Goal: Task Accomplishment & Management: Manage account settings

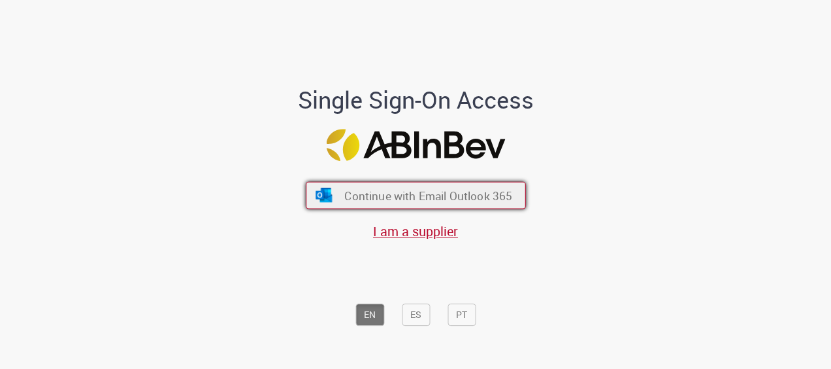
drag, startPoint x: 407, startPoint y: 200, endPoint x: 399, endPoint y: 197, distance: 8.9
click at [407, 200] on span "Continue with Email Outlook 365" at bounding box center [428, 195] width 168 height 15
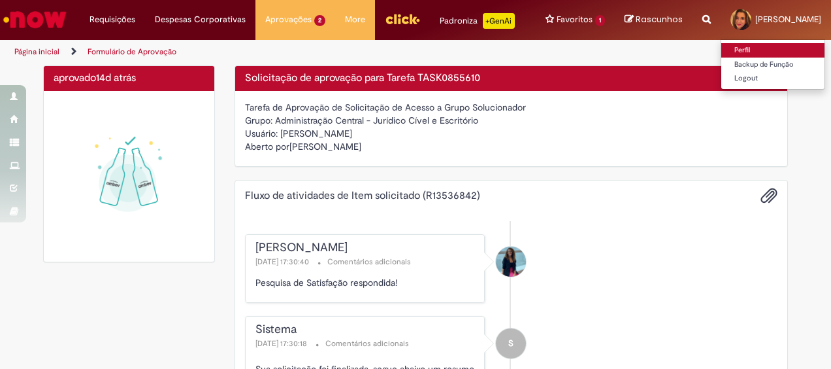
drag, startPoint x: 762, startPoint y: 48, endPoint x: 752, endPoint y: 52, distance: 11.2
click at [762, 48] on link "Perfil" at bounding box center [773, 50] width 103 height 14
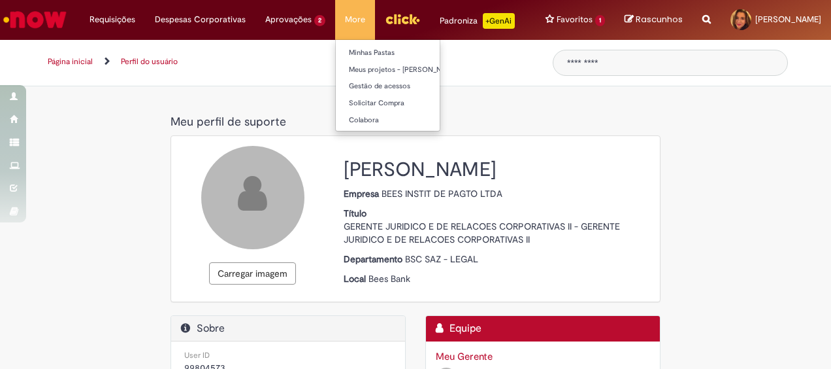
select select "**********"
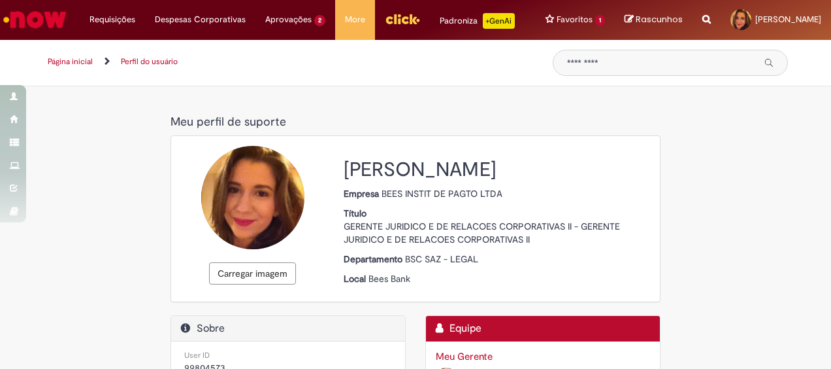
click at [53, 18] on img "Ir para a Homepage" at bounding box center [34, 20] width 67 height 26
